Goal: Complete application form

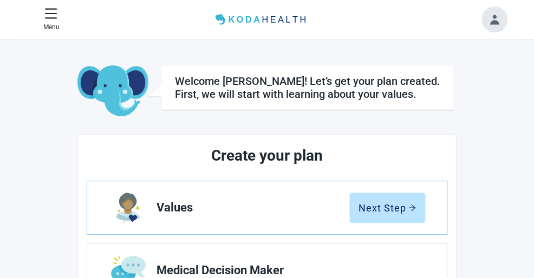
drag, startPoint x: 186, startPoint y: 238, endPoint x: 180, endPoint y: 241, distance: 6.3
click at [400, 152] on h2 "Create your plan" at bounding box center [267, 156] width 280 height 24
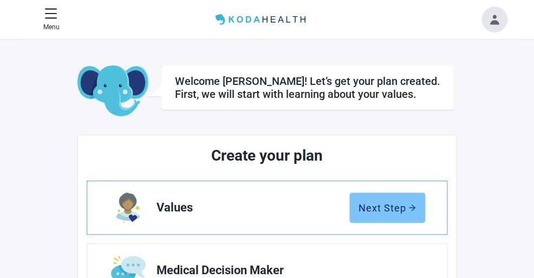
click at [393, 203] on div "Next Step" at bounding box center [387, 208] width 57 height 11
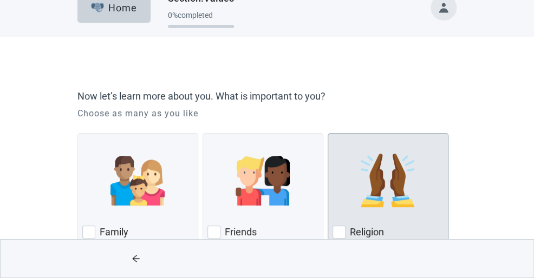
scroll to position [54, 0]
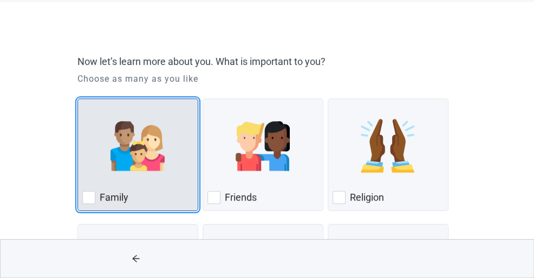
click at [154, 154] on img "Family, checkbox, not checked" at bounding box center [138, 146] width 54 height 54
click at [78, 99] on input "Family" at bounding box center [77, 99] width 1 height 1
checkbox input "true"
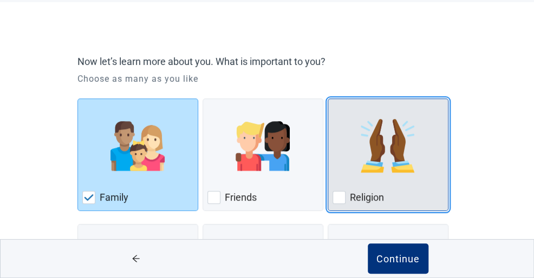
click at [340, 197] on div "Religion, checkbox, not checked" at bounding box center [339, 197] width 13 height 13
click at [328, 99] on input "Religion" at bounding box center [328, 99] width 1 height 1
checkbox input "true"
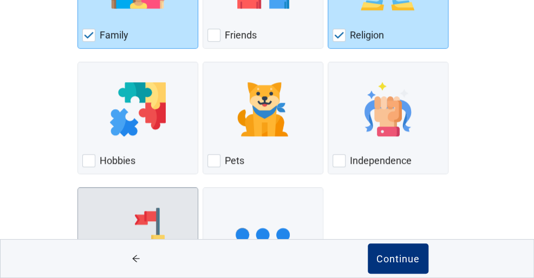
scroll to position [271, 0]
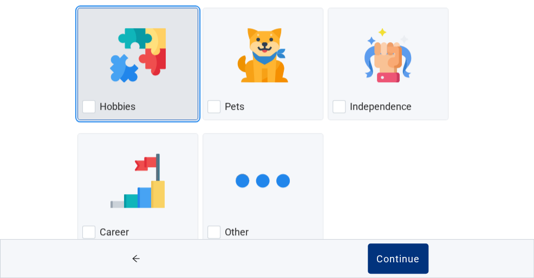
click at [85, 106] on div "Hobbies, checkbox, not checked" at bounding box center [88, 106] width 13 height 13
click at [78, 8] on input "Hobbies" at bounding box center [77, 8] width 1 height 1
checkbox input "true"
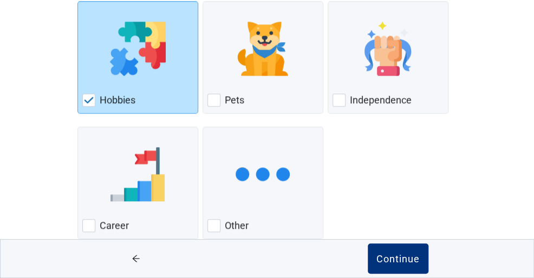
scroll to position [299, 0]
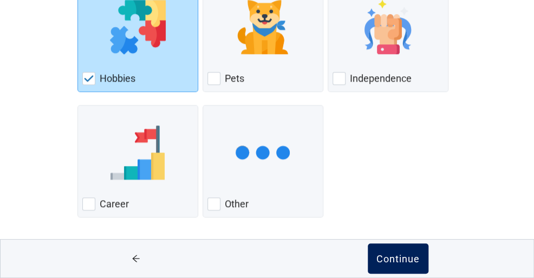
click at [399, 254] on div "Continue" at bounding box center [398, 259] width 43 height 11
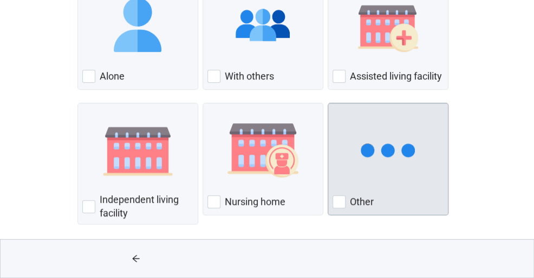
scroll to position [183, 0]
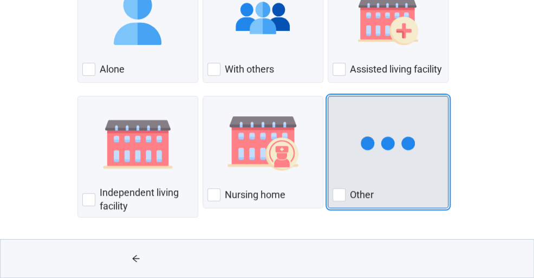
click at [340, 195] on div "Other, checkbox, not checked" at bounding box center [339, 195] width 13 height 13
click at [328, 96] on input "Other" at bounding box center [328, 96] width 1 height 1
checkbox input "true"
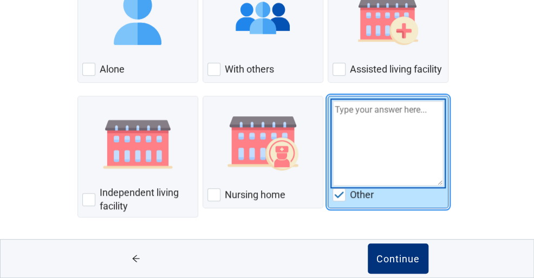
click at [350, 154] on textarea "Other" at bounding box center [388, 144] width 111 height 86
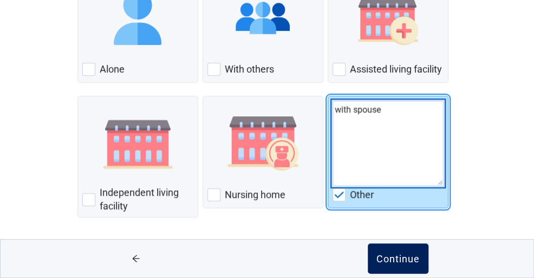
type textarea "with spouse"
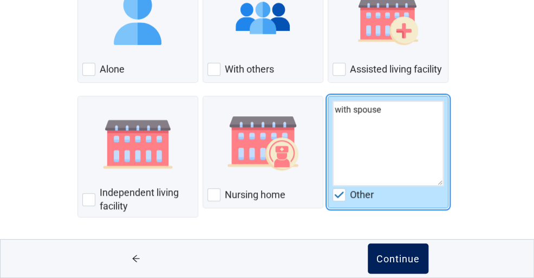
click at [394, 256] on div "Continue" at bounding box center [398, 259] width 43 height 11
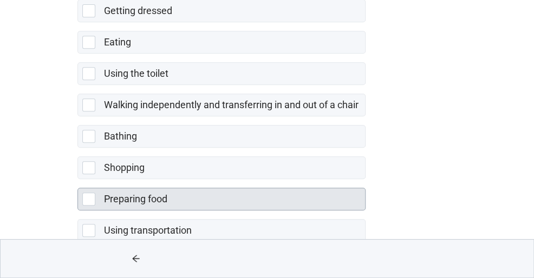
scroll to position [163, 0]
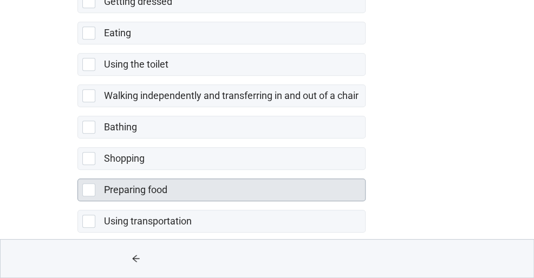
click at [91, 189] on div "Preparing food, checkbox, not selected" at bounding box center [88, 190] width 13 height 13
click at [78, 171] on input "Preparing food" at bounding box center [77, 170] width 1 height 1
checkbox input "true"
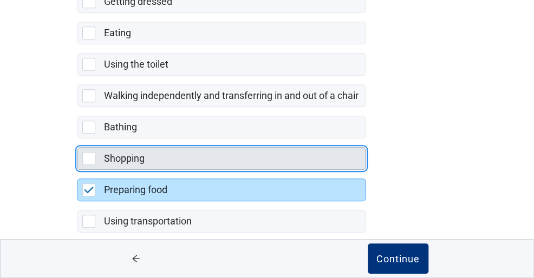
click at [90, 159] on div "Shopping, checkbox, not selected" at bounding box center [88, 158] width 13 height 13
click at [78, 139] on input "Shopping" at bounding box center [77, 139] width 1 height 1
checkbox input "true"
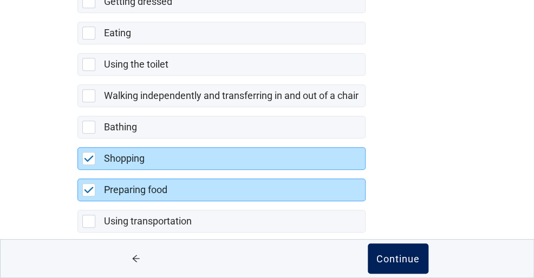
click at [389, 256] on div "Continue" at bounding box center [398, 259] width 43 height 11
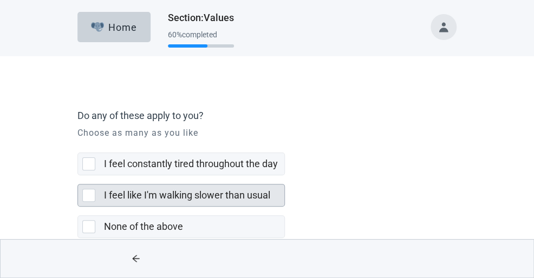
click at [92, 195] on div "I feel like I'm walking slower than usual, checkbox, not selected" at bounding box center [88, 195] width 13 height 13
click at [78, 176] on input "I feel like I'm walking slower than usual" at bounding box center [77, 176] width 1 height 1
checkbox input "true"
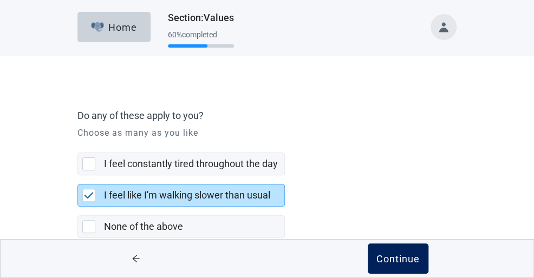
click at [414, 260] on div "Continue" at bounding box center [398, 259] width 43 height 11
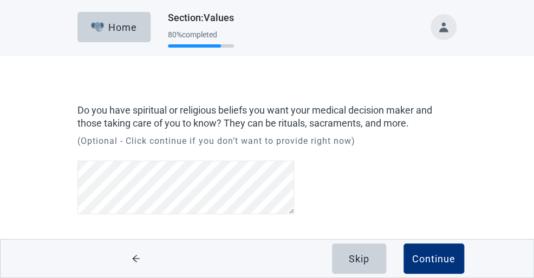
drag, startPoint x: 457, startPoint y: 278, endPoint x: 528, endPoint y: 213, distance: 95.9
click at [528, 213] on main "Do you have spiritual or religious beliefs you want your medical decision maker…" at bounding box center [267, 168] width 534 height 225
click at [469, 100] on div "Do you have spiritual or religious beliefs you want your medical decision maker…" at bounding box center [267, 179] width 455 height 203
click at [431, 191] on div "Do you have spiritual or religious beliefs you want your medical decision maker…" at bounding box center [266, 161] width 379 height 115
click at [438, 261] on div "Continue" at bounding box center [433, 259] width 43 height 11
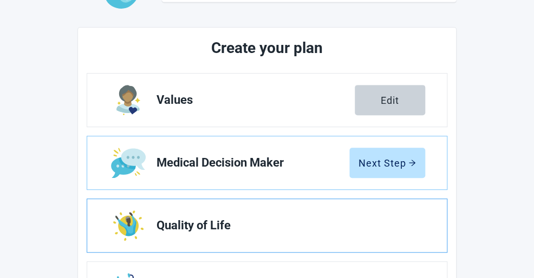
scroll to position [108, 0]
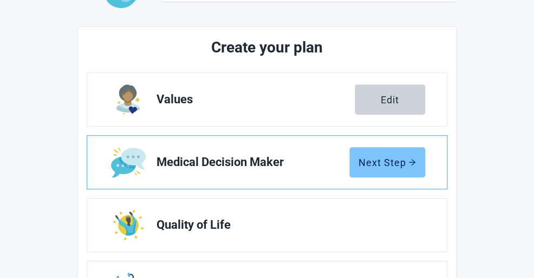
click at [393, 157] on div "Next Step" at bounding box center [387, 162] width 57 height 11
